Goal: Check status: Check status

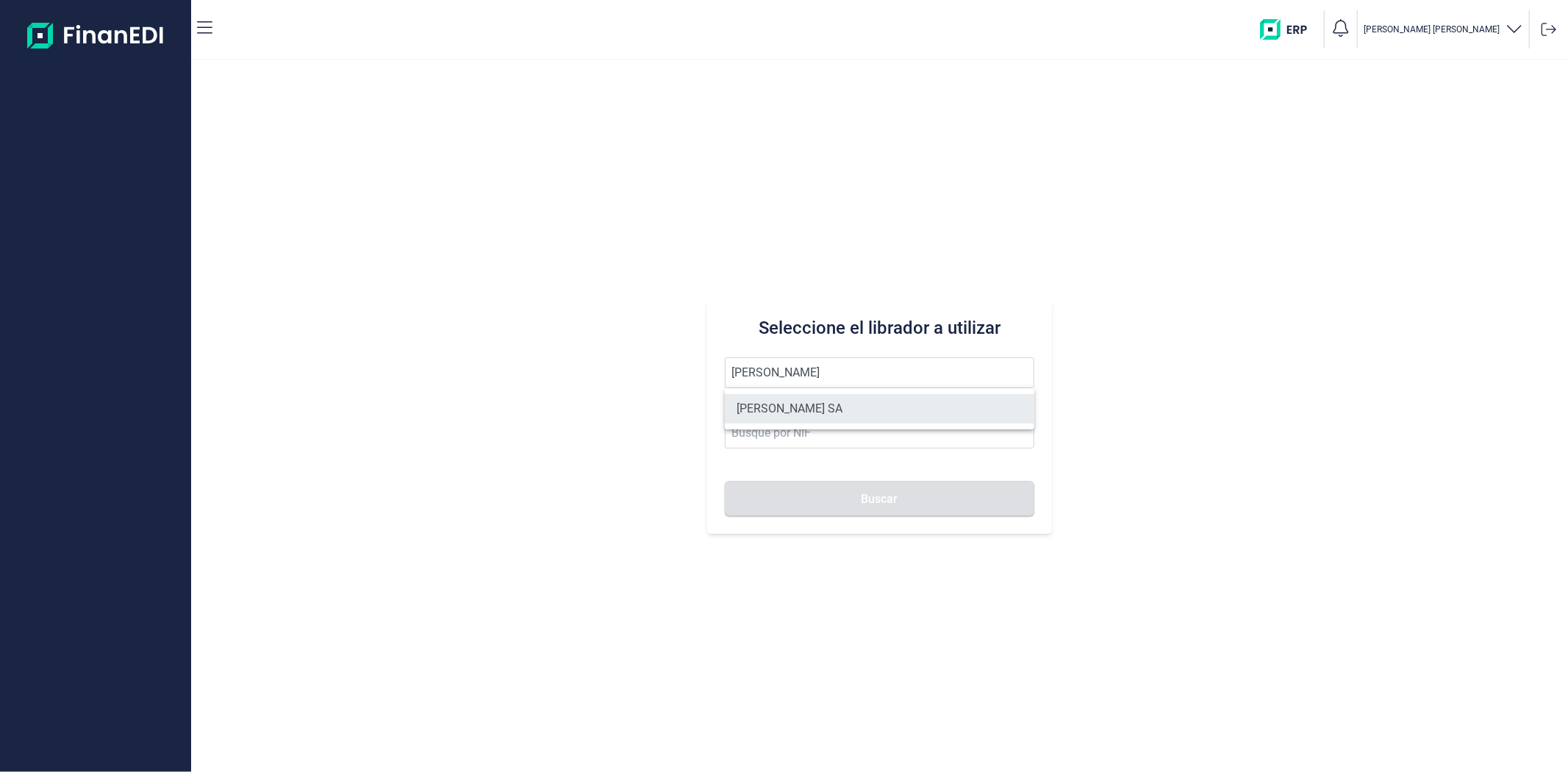
click at [812, 403] on li "[PERSON_NAME] SA" at bounding box center [879, 409] width 308 height 29
type input "[PERSON_NAME] SA"
type input "A11617602"
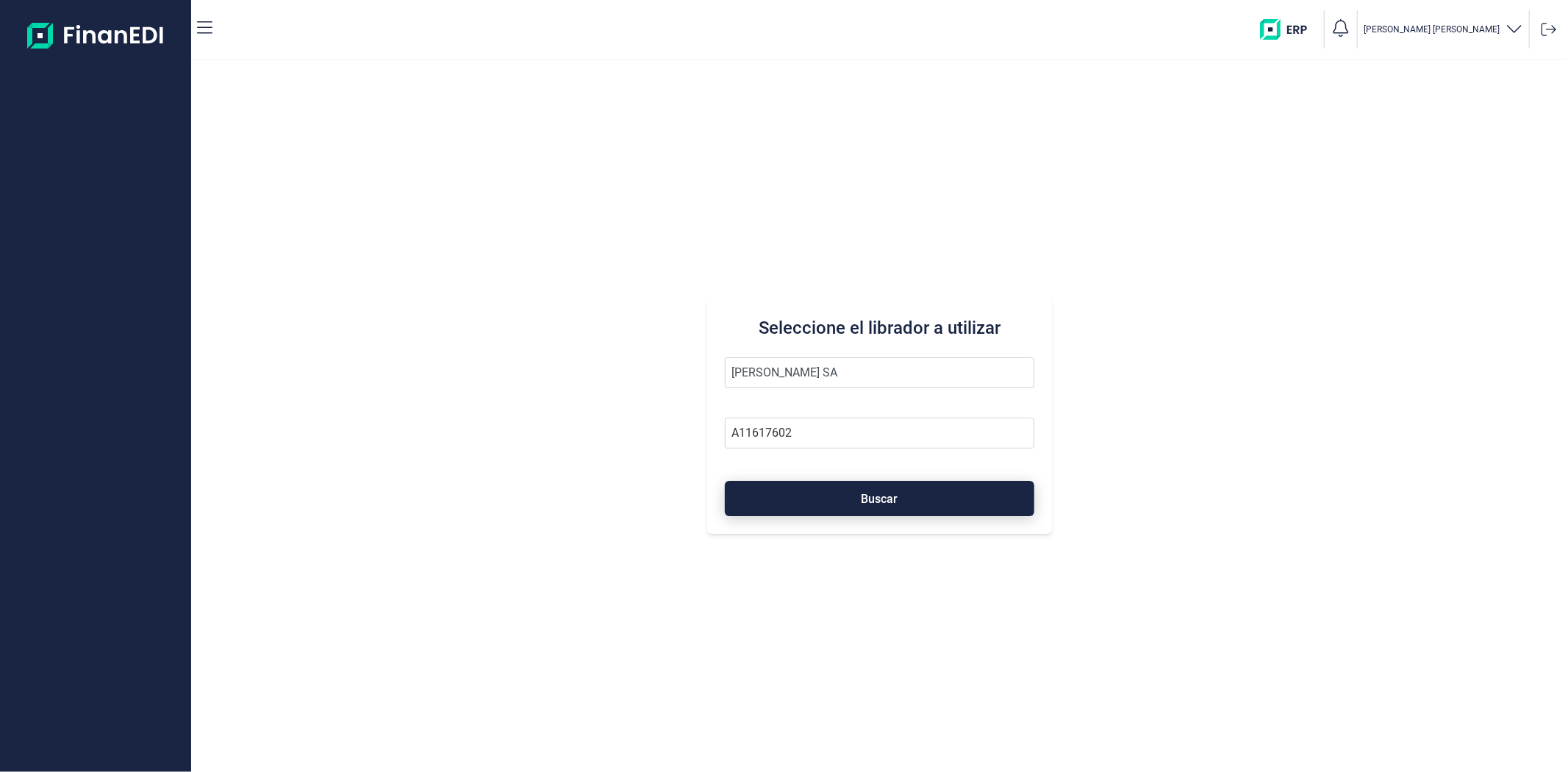
click at [792, 489] on button "Buscar" at bounding box center [879, 499] width 308 height 35
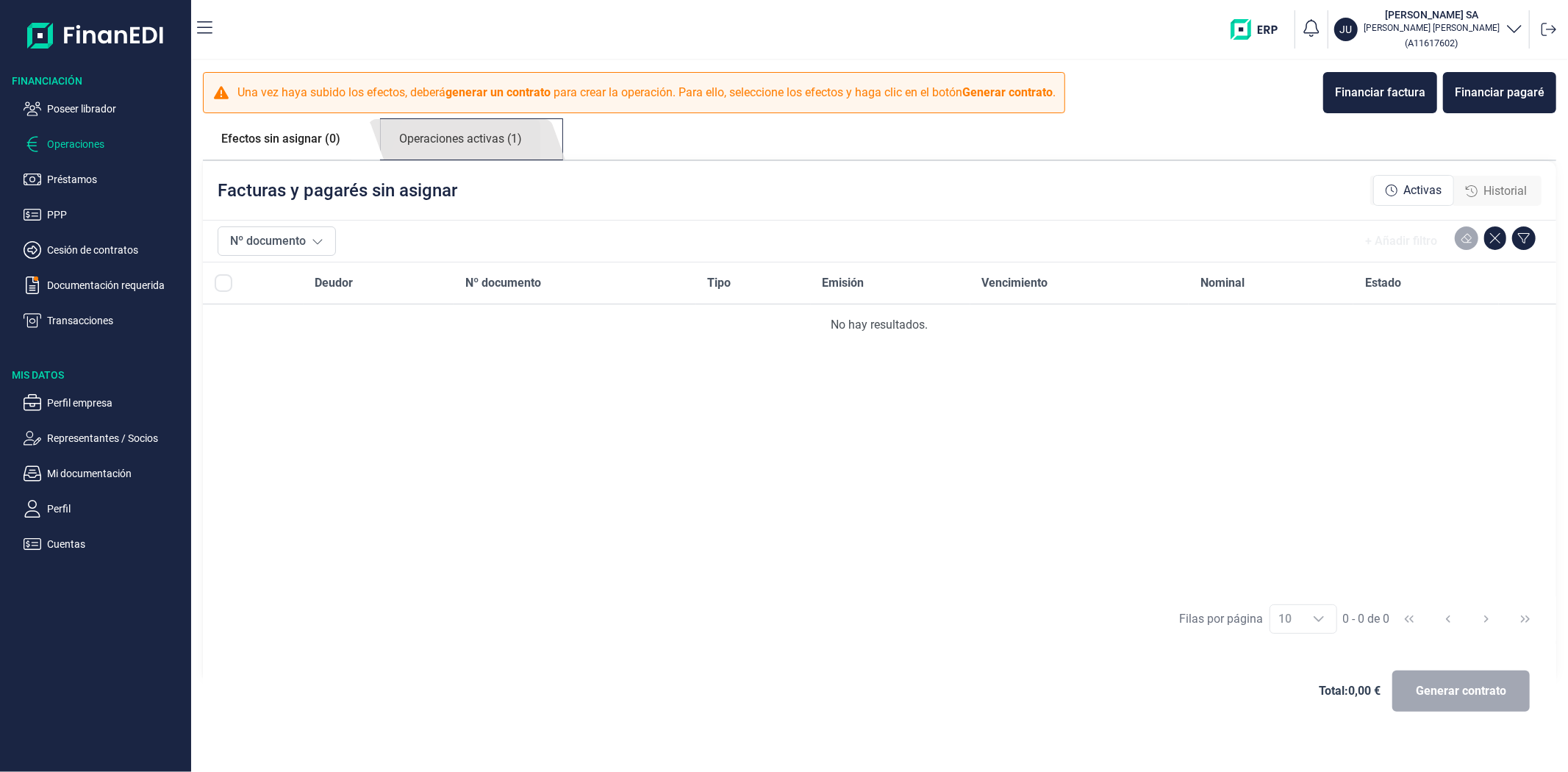
click at [501, 143] on link "Operaciones activas (1)" at bounding box center [461, 139] width 159 height 41
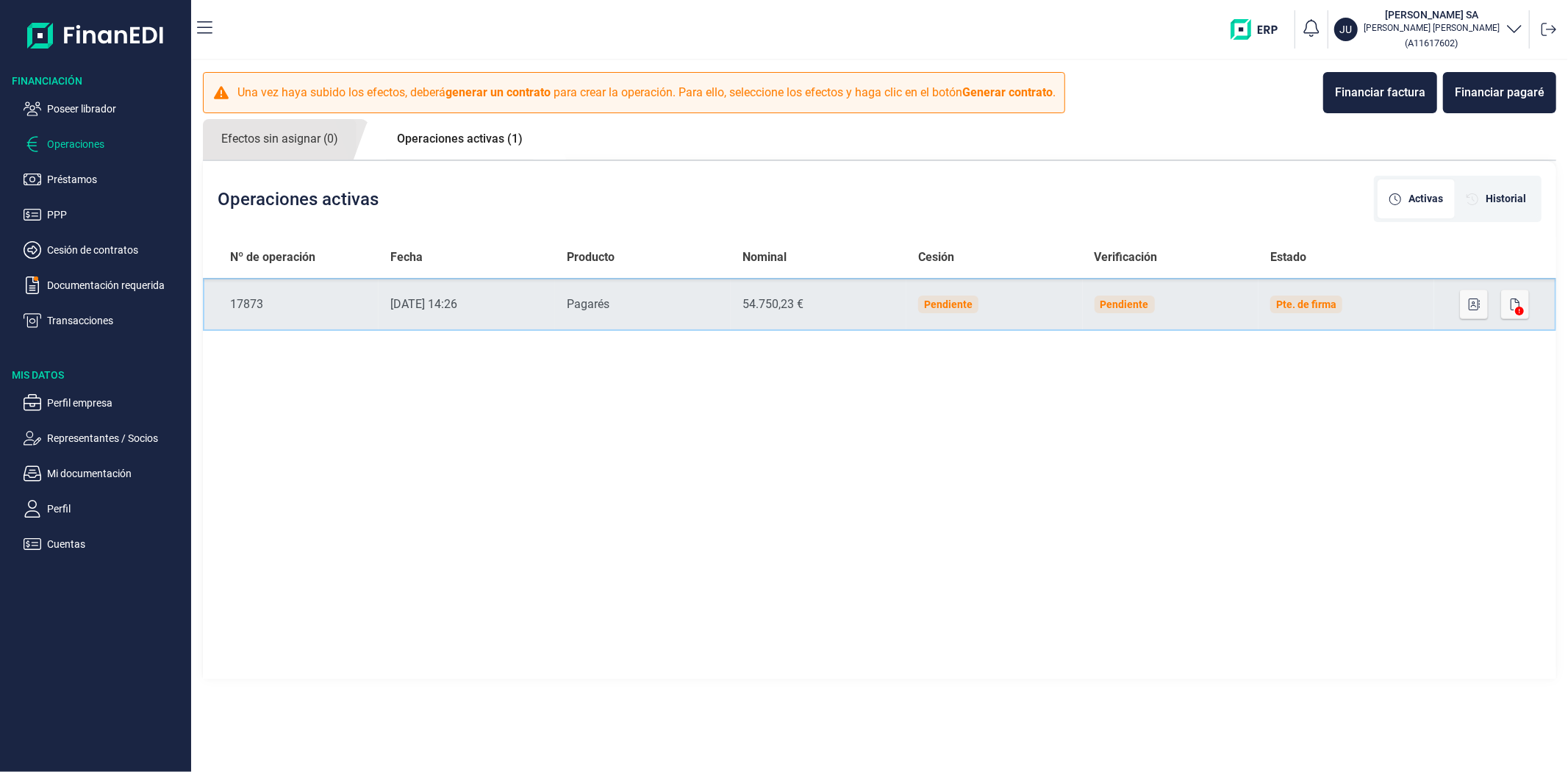
click at [845, 296] on div "54.750,23 €" at bounding box center [819, 305] width 152 height 18
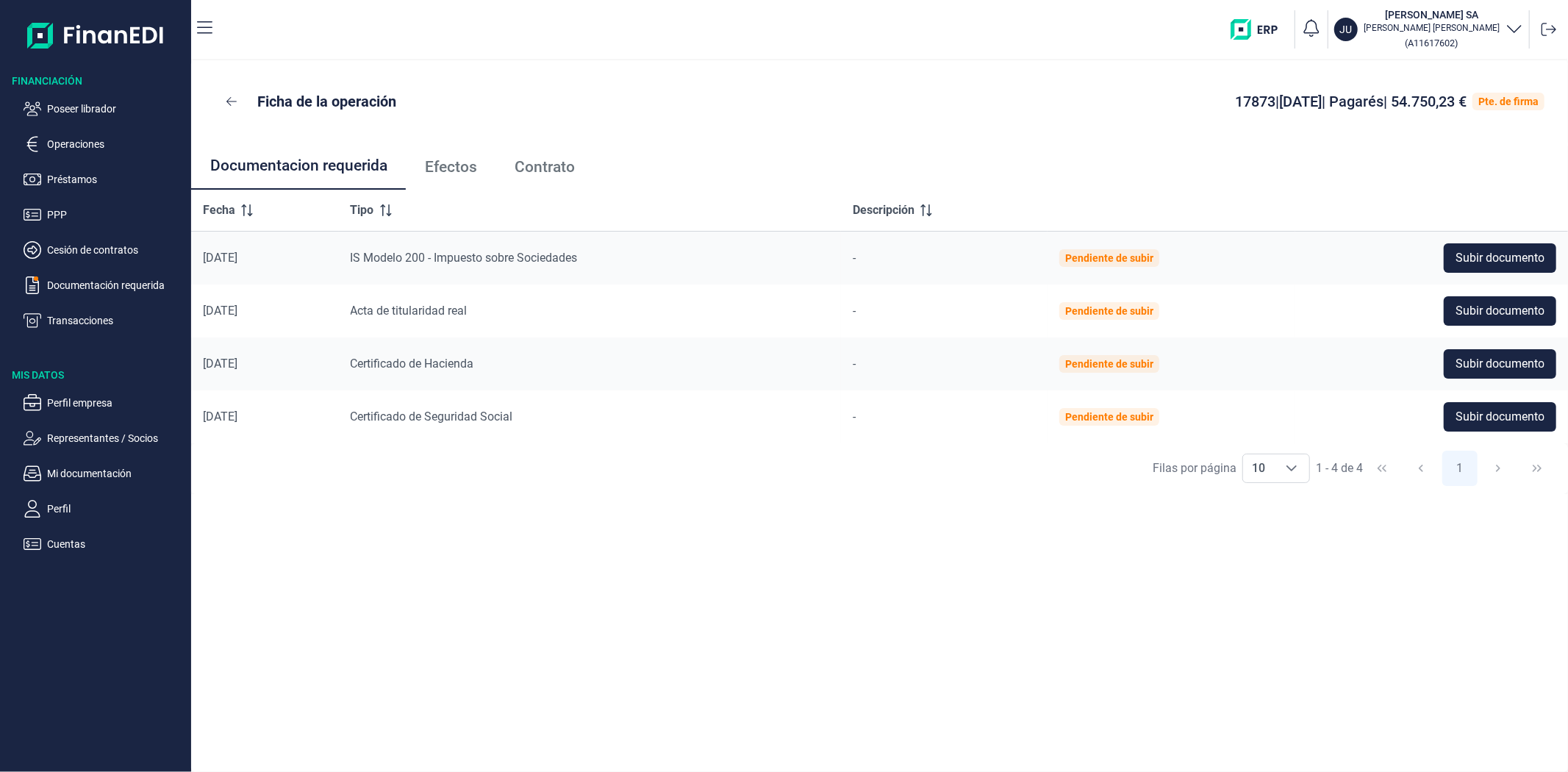
click at [452, 155] on link "Efectos" at bounding box center [450, 167] width 89 height 49
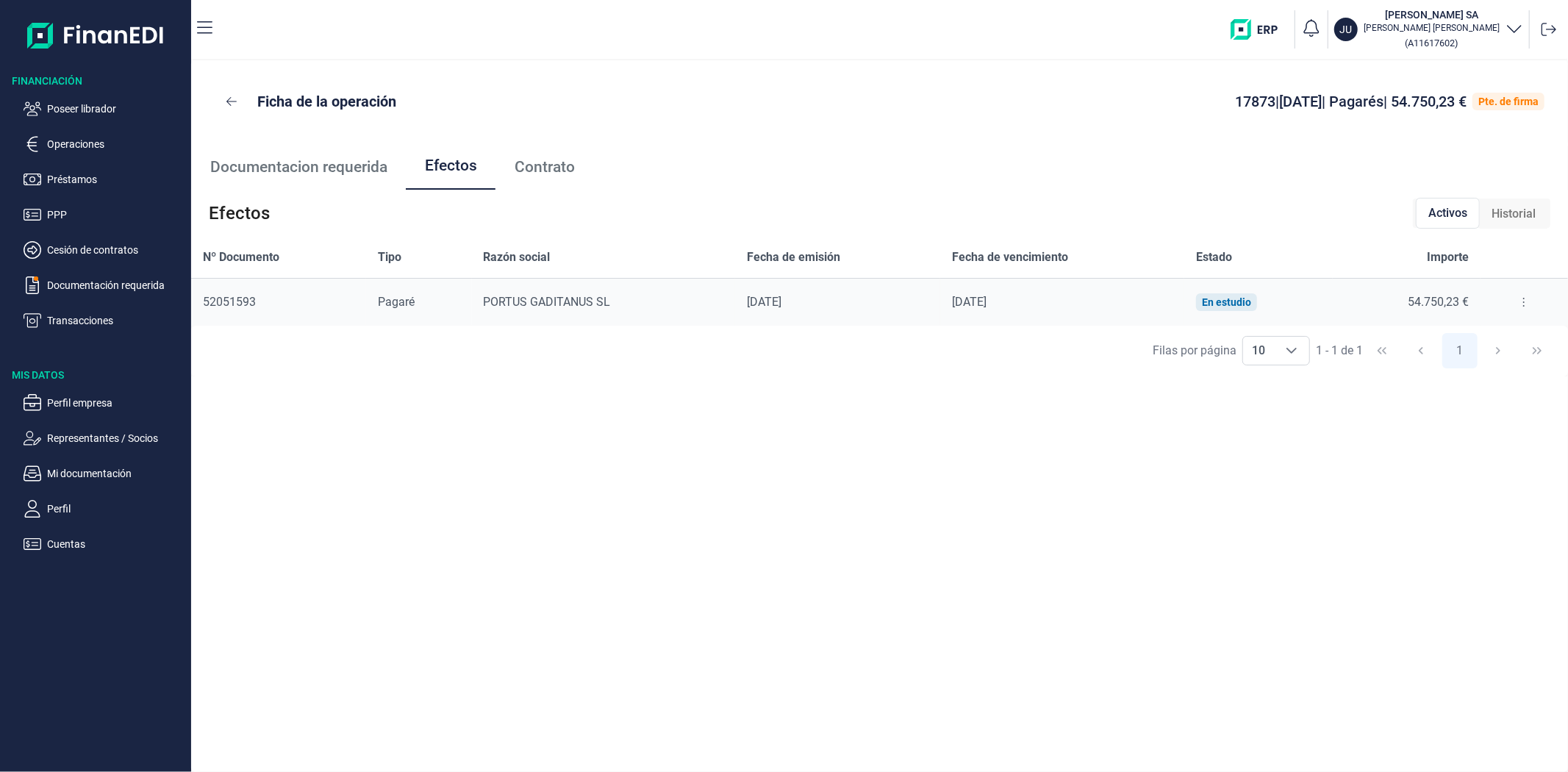
click at [1510, 292] on button at bounding box center [1524, 302] width 27 height 24
click at [1509, 335] on span "Detalles efecto" at bounding box center [1475, 339] width 66 height 15
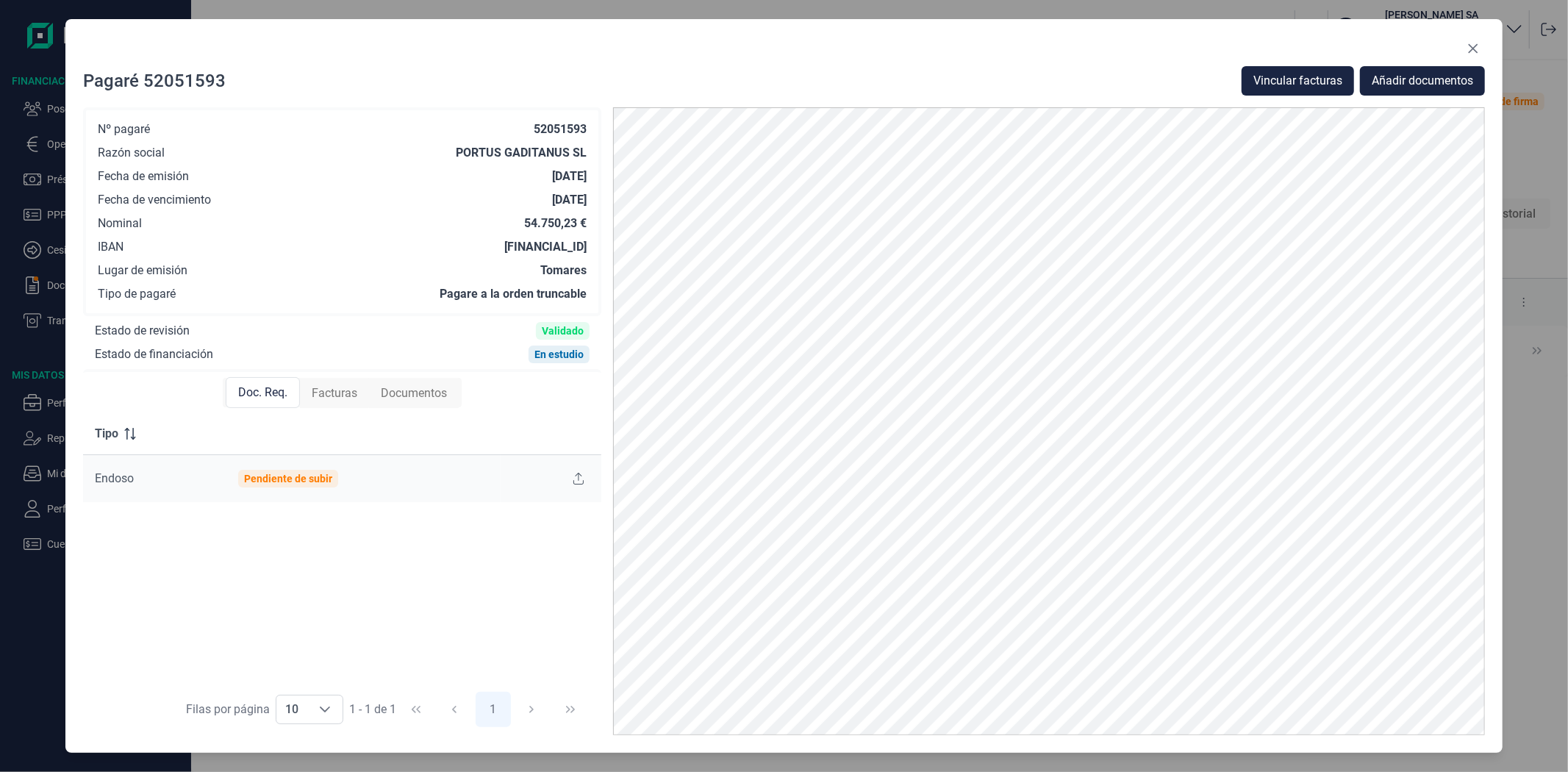
click at [342, 391] on span "Facturas" at bounding box center [334, 394] width 45 height 18
click at [479, 393] on div "Doc. Req. Facturas Documentos" at bounding box center [342, 393] width 518 height 41
click at [429, 392] on span "Documentos" at bounding box center [414, 394] width 66 height 18
click at [353, 391] on span "Facturas" at bounding box center [332, 394] width 45 height 18
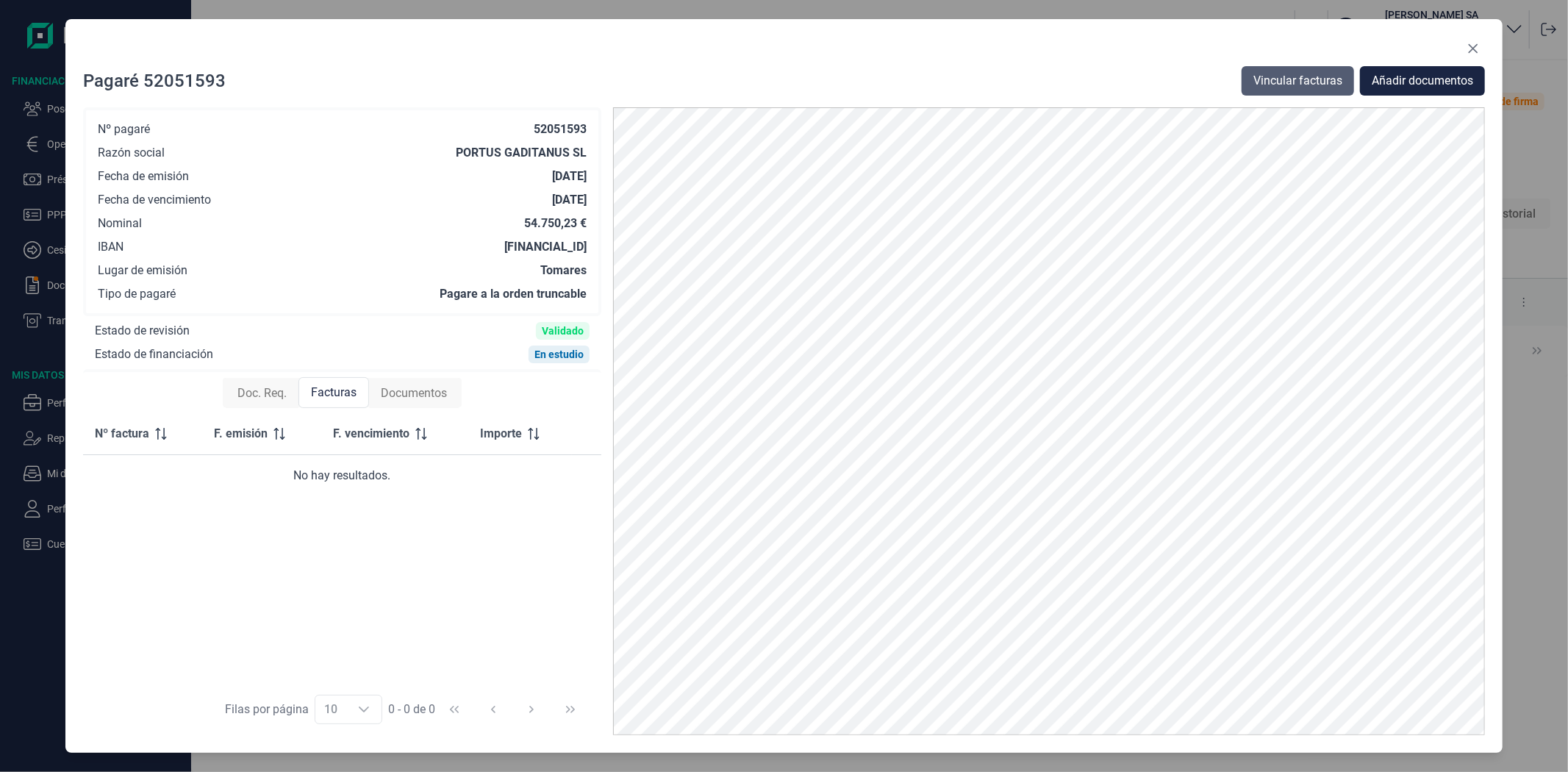
click at [1294, 84] on span "Vincular facturas" at bounding box center [1298, 81] width 89 height 18
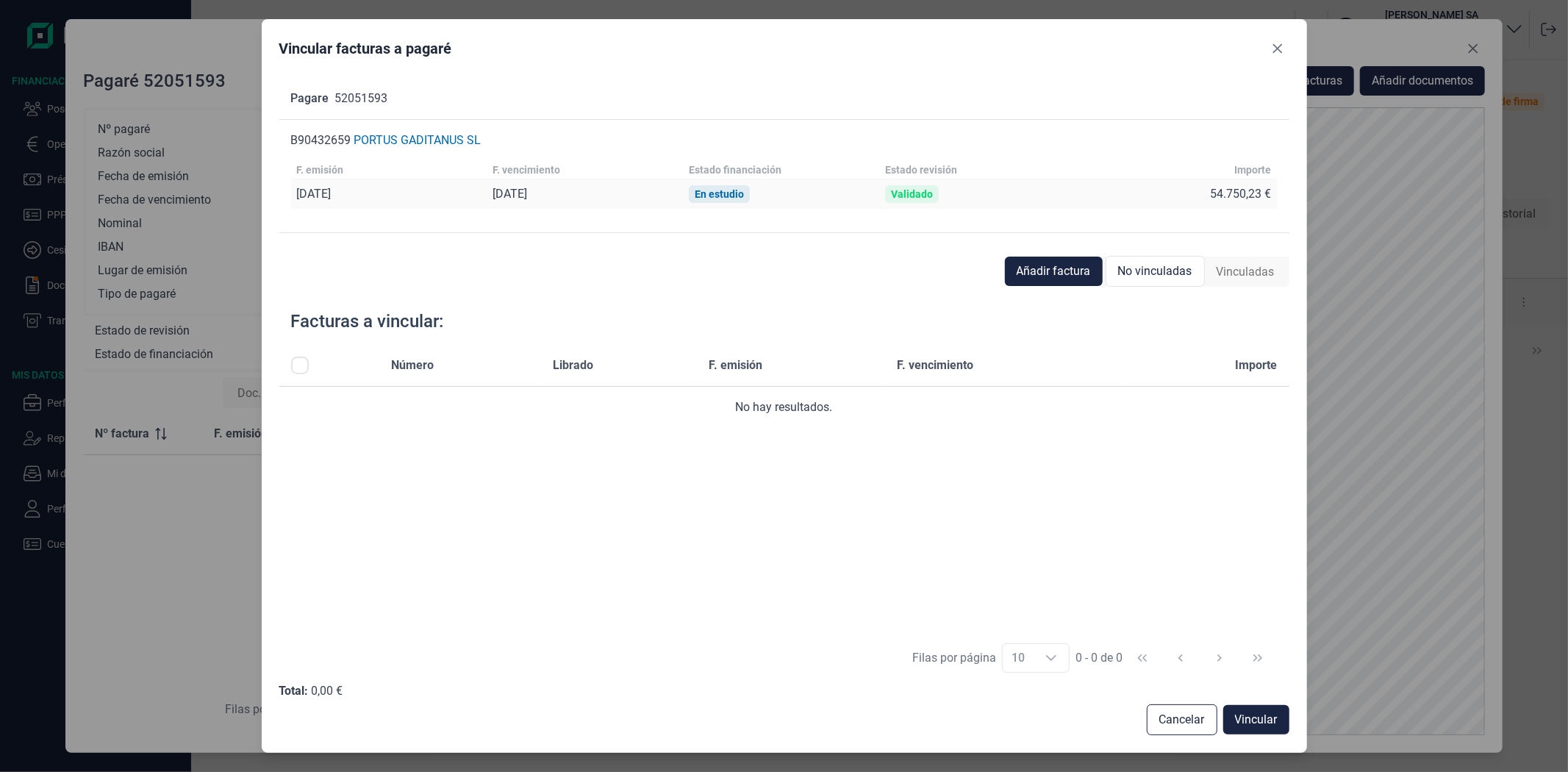
click at [1265, 270] on span "Vinculadas" at bounding box center [1246, 272] width 58 height 18
click at [1151, 274] on span "No vinculadas" at bounding box center [1154, 272] width 74 height 18
click at [1073, 275] on span "Añadir factura" at bounding box center [1053, 271] width 74 height 18
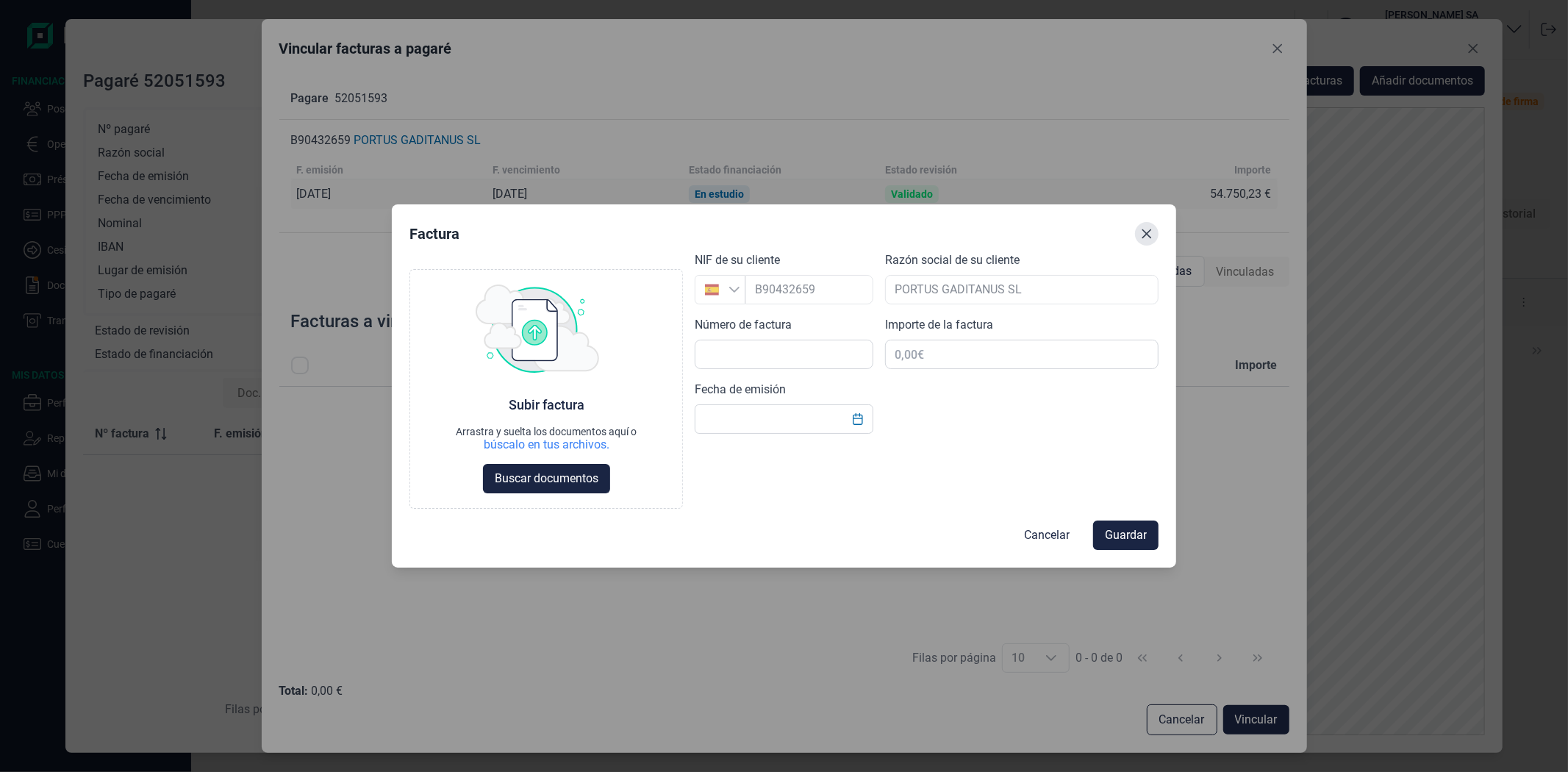
click at [1147, 241] on button "Close" at bounding box center [1146, 234] width 24 height 24
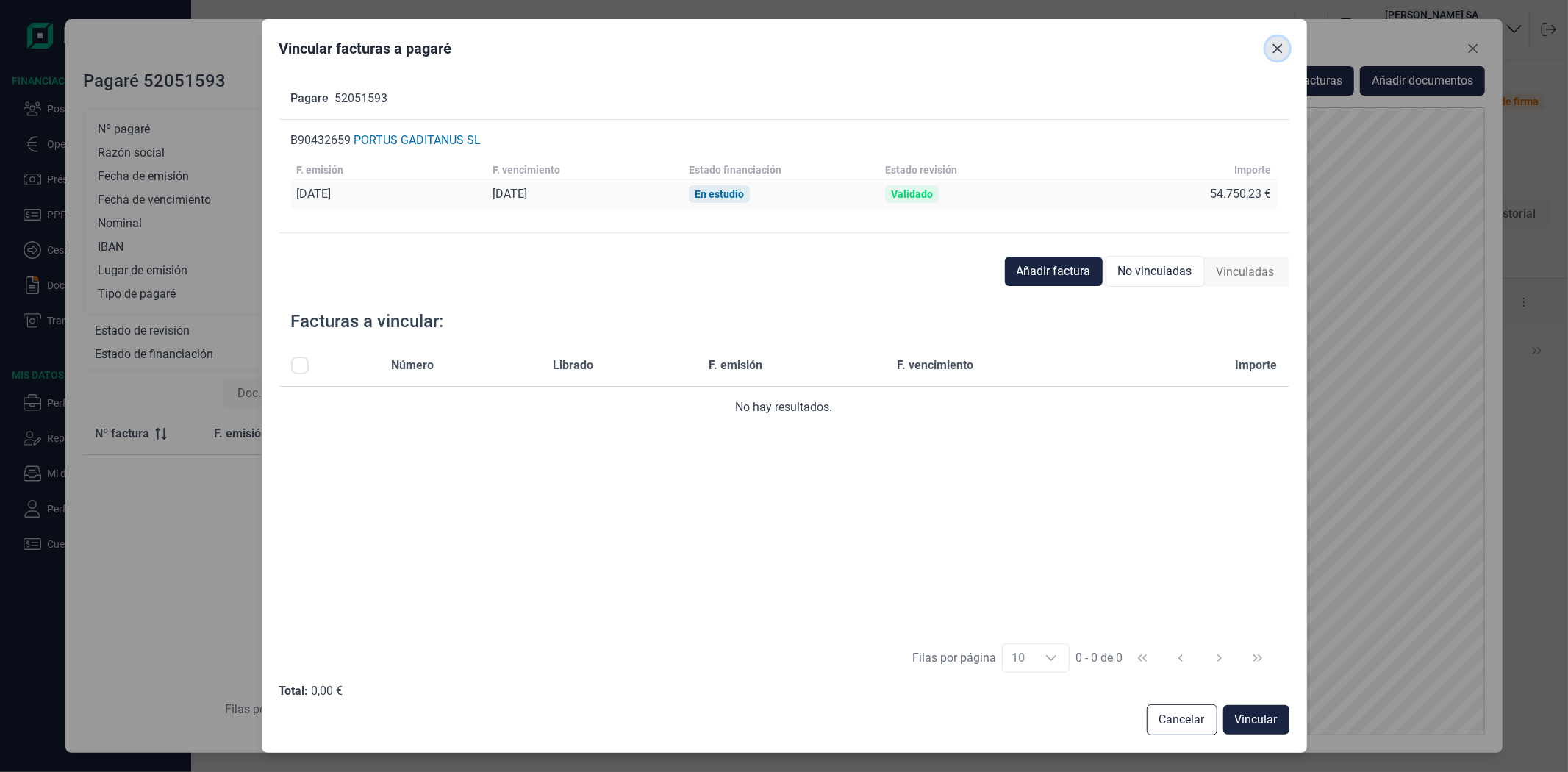
click at [1269, 49] on button "Close" at bounding box center [1277, 48] width 24 height 24
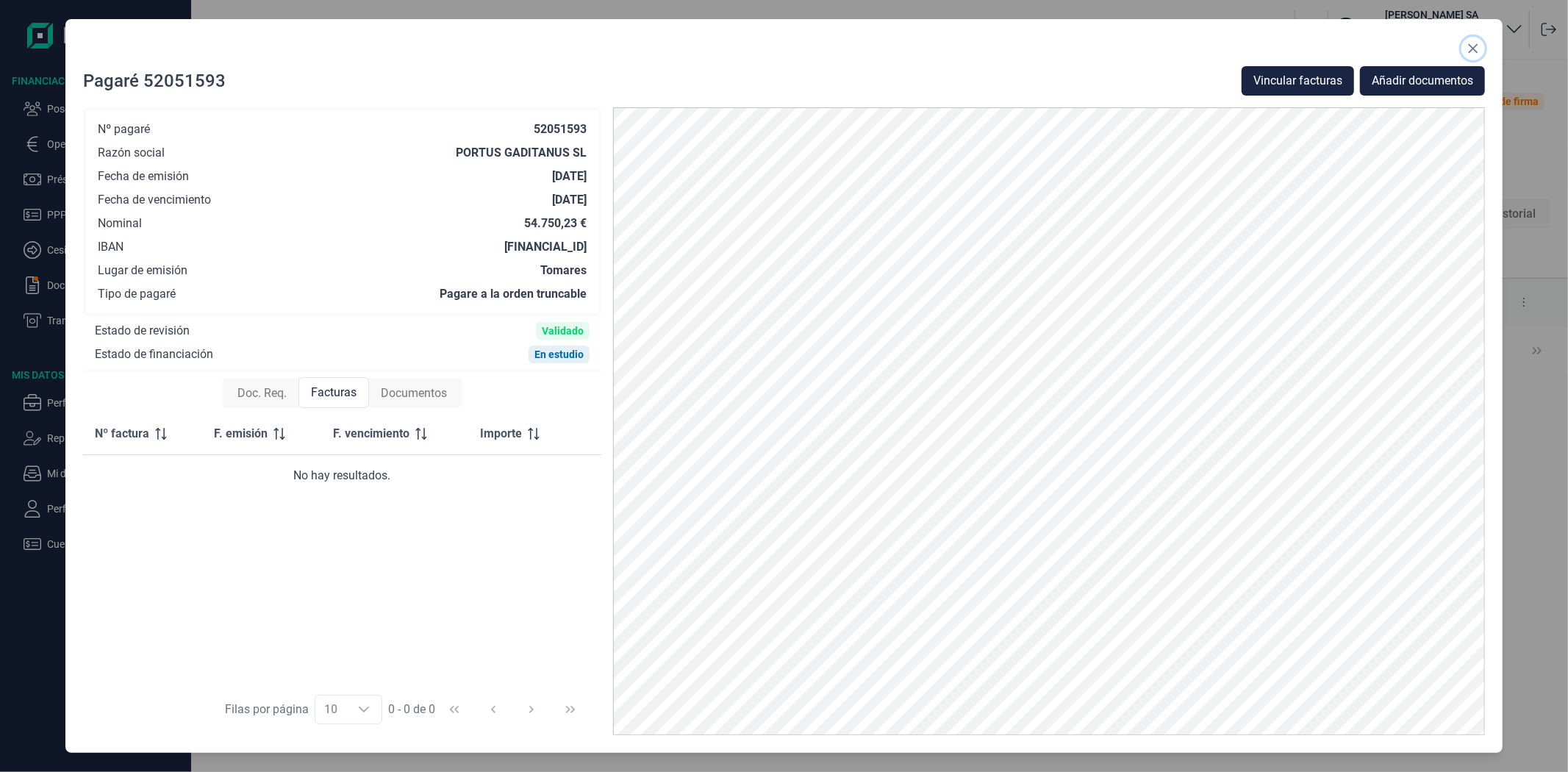
drag, startPoint x: 1470, startPoint y: 47, endPoint x: 1386, endPoint y: 83, distance: 91.4
click at [1470, 47] on icon "Close" at bounding box center [1472, 48] width 12 height 12
